Goal: Navigation & Orientation: Go to known website

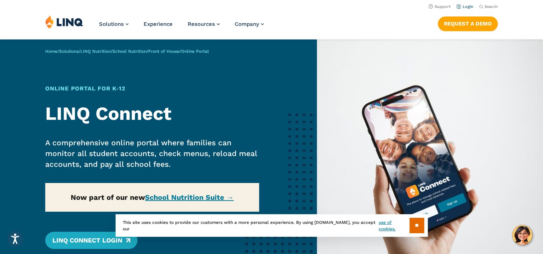
click at [471, 7] on link "Login" at bounding box center [464, 6] width 17 height 5
